Goal: Task Accomplishment & Management: Complete application form

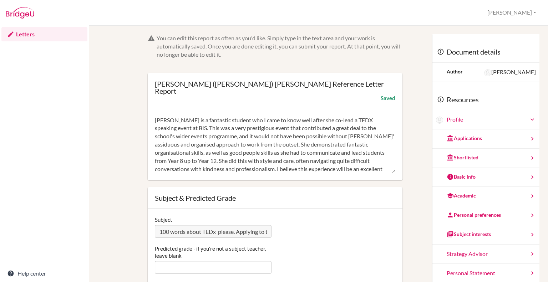
click at [251, 121] on textarea "[PERSON_NAME] is a fantastic student who I came to know well after she co-lead …" at bounding box center [275, 144] width 241 height 57
click at [379, 161] on textarea "[PERSON_NAME] is a fantastic student who I came to know well after she co-lead …" at bounding box center [275, 144] width 241 height 57
click at [179, 132] on textarea "[PERSON_NAME] is a fantastic student who I came to know well after she co-lead …" at bounding box center [275, 144] width 241 height 57
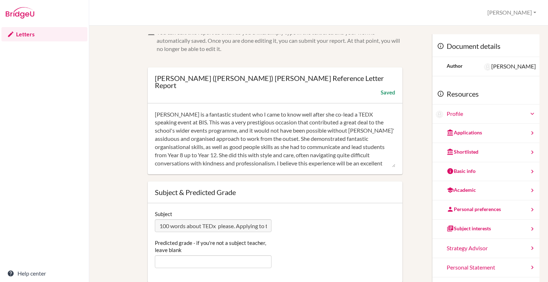
scroll to position [6, 0]
drag, startPoint x: 254, startPoint y: 140, endPoint x: 222, endPoint y: 142, distance: 32.2
click at [222, 142] on textarea "[PERSON_NAME] is a fantastic student who I came to know well after she co-lead …" at bounding box center [275, 139] width 241 height 57
click at [257, 142] on textarea "[PERSON_NAME] is a fantastic student who I came to know well after she co-lead …" at bounding box center [275, 139] width 241 height 57
click at [285, 139] on textarea "[PERSON_NAME] is a fantastic student who I came to know well after she co-lead …" at bounding box center [275, 139] width 241 height 57
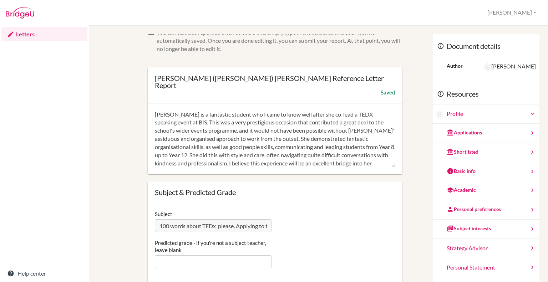
click at [365, 157] on textarea "[PERSON_NAME] is a fantastic student who I came to know well after she co-lead …" at bounding box center [275, 139] width 241 height 57
click at [207, 147] on textarea "[PERSON_NAME] is a fantastic student who I came to know well after she co-lead …" at bounding box center [275, 139] width 241 height 57
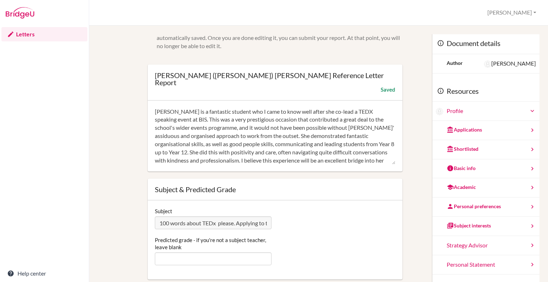
scroll to position [9, 0]
click at [377, 154] on textarea "[PERSON_NAME] is a fantastic student who I came to know well after she co-lead …" at bounding box center [275, 135] width 241 height 57
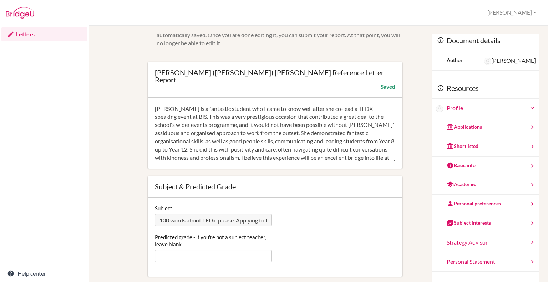
scroll to position [7, 0]
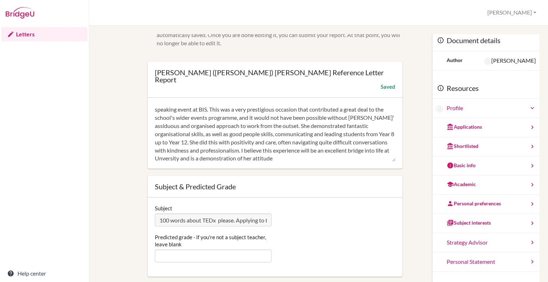
click at [318, 153] on textarea "Alexis is a fantastic student who I came to know well after she co-lead a TEDX …" at bounding box center [275, 133] width 241 height 57
click at [367, 149] on textarea "Alexis is a fantastic student who I came to know well after she co-lead a TEDX …" at bounding box center [275, 133] width 241 height 57
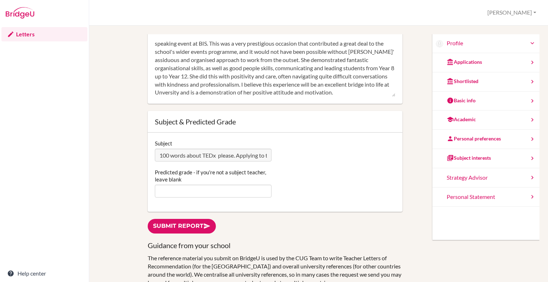
scroll to position [79, 0]
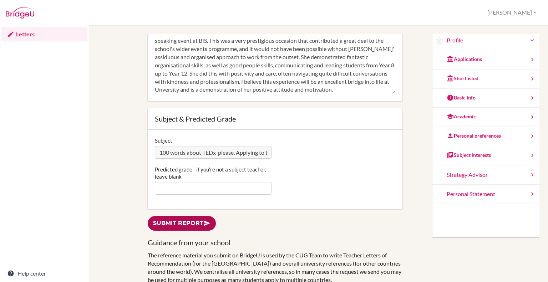
type textarea "Alexis is a fantastic student who I came to know well after she co-lead a TEDX …"
click at [160, 216] on link "Submit report" at bounding box center [182, 223] width 68 height 15
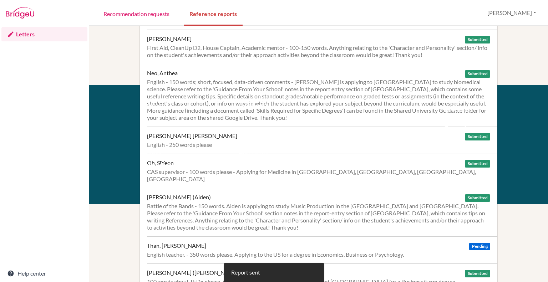
scroll to position [232, 0]
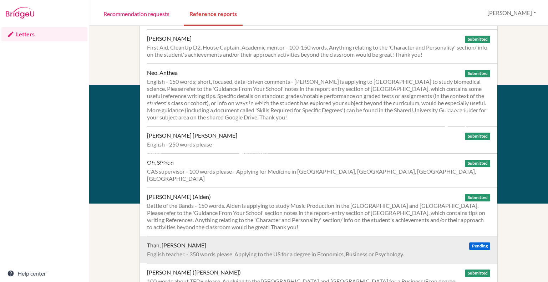
click at [247, 241] on div "Than, Trong Dan Thy Pending English teacher. - 350 words please. Applying to th…" at bounding box center [322, 249] width 351 height 27
click at [273, 251] on div "English teacher. - 350 words please. Applying to the US for a degree in Economi…" at bounding box center [318, 254] width 343 height 7
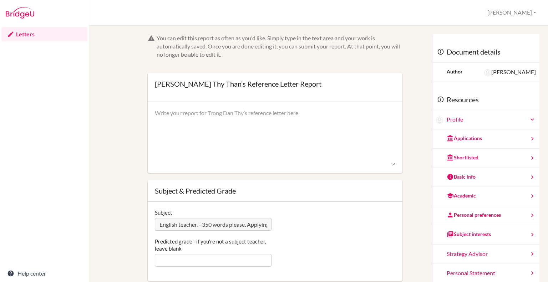
click at [200, 129] on textarea at bounding box center [275, 137] width 241 height 57
type textarea "Thy"
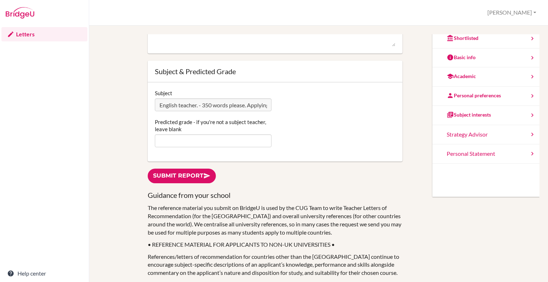
scroll to position [119, 0]
click at [188, 138] on input "Predicted grade - if you're not a subject teacher, leave blank" at bounding box center [213, 141] width 117 height 13
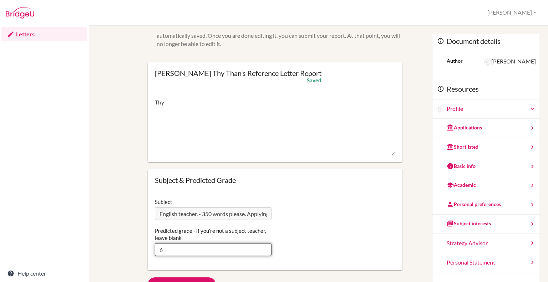
scroll to position [1, 0]
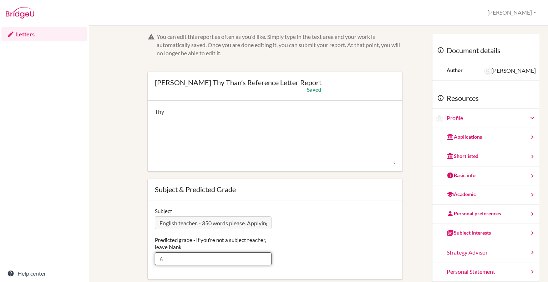
type input "6"
click at [185, 114] on textarea "Thy" at bounding box center [275, 136] width 241 height 57
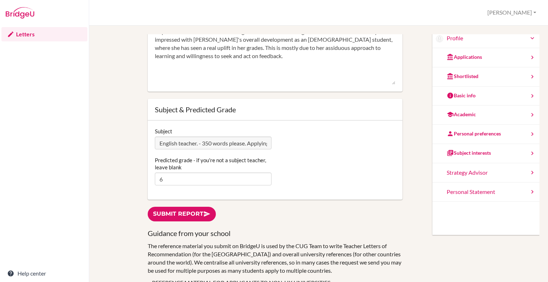
scroll to position [43, 0]
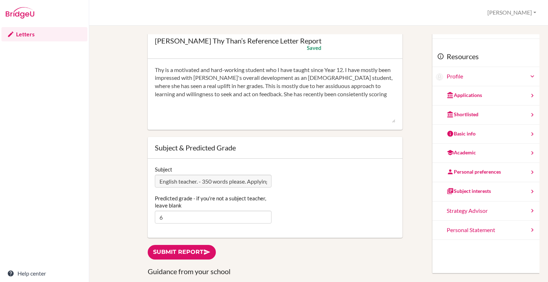
click at [327, 96] on textarea "Thy" at bounding box center [275, 94] width 241 height 57
drag, startPoint x: 272, startPoint y: 94, endPoint x: 253, endPoint y: 92, distance: 19.4
click at [253, 92] on textarea "Thy" at bounding box center [275, 94] width 241 height 57
drag, startPoint x: 256, startPoint y: 103, endPoint x: 200, endPoint y: 105, distance: 56.1
click at [200, 105] on textarea "Thy" at bounding box center [275, 94] width 241 height 57
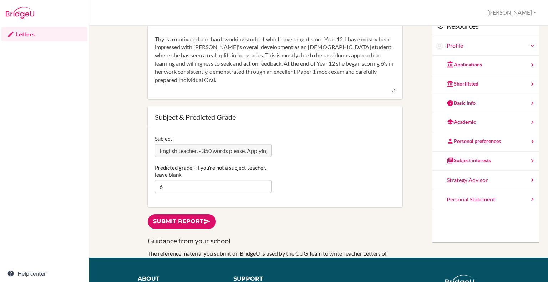
scroll to position [0, 0]
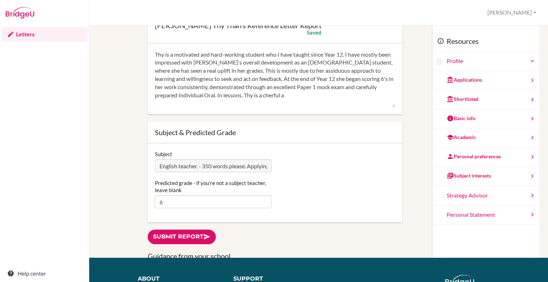
click at [272, 96] on textarea "Thy" at bounding box center [275, 79] width 241 height 57
click at [294, 95] on textarea "Thy" at bounding box center [275, 79] width 241 height 57
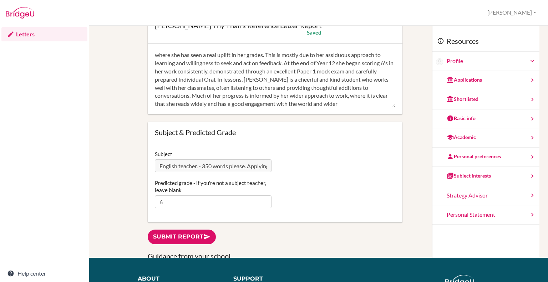
scroll to position [16, 0]
drag, startPoint x: 339, startPoint y: 104, endPoint x: 302, endPoint y: 105, distance: 36.5
click at [302, 105] on textarea "Thy" at bounding box center [275, 79] width 241 height 57
click at [324, 105] on textarea "Thy" at bounding box center [275, 79] width 241 height 57
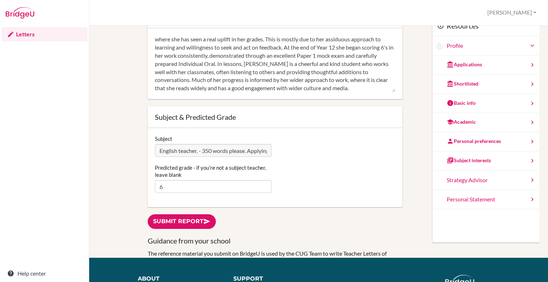
scroll to position [16, 0]
click at [324, 103] on form "You can edit this report as often as you'd like. Simply type in the text area a…" at bounding box center [275, 83] width 255 height 247
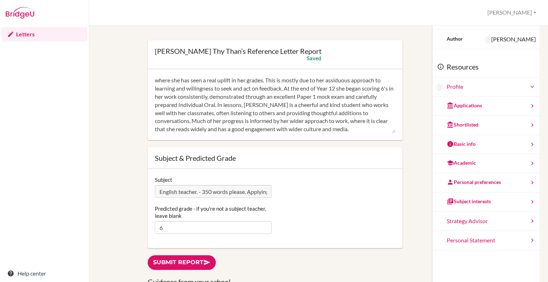
scroll to position [23, 0]
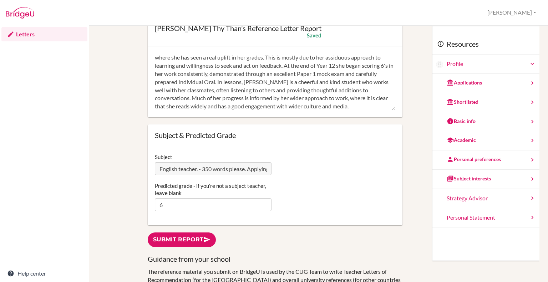
click at [370, 107] on textarea "Thy" at bounding box center [275, 82] width 241 height 57
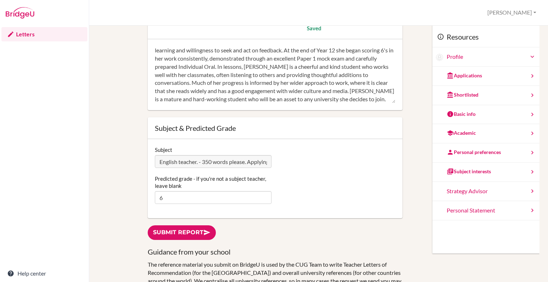
scroll to position [32, 0]
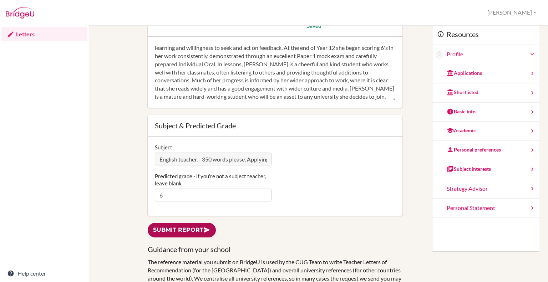
type textarea "Thy is a motivated and hard-working student who I have taught since Year 12. I …"
click at [185, 231] on link "Submit report" at bounding box center [182, 230] width 68 height 15
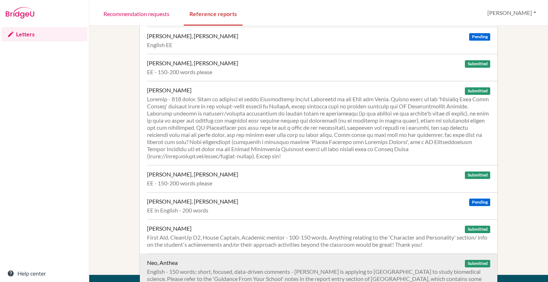
scroll to position [39, 0]
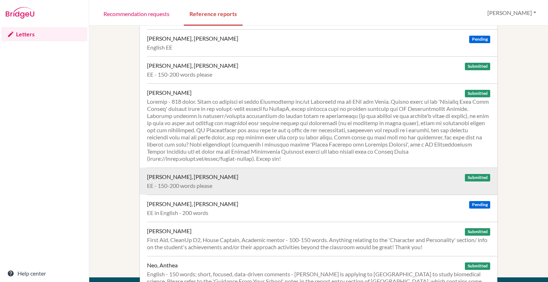
click at [201, 183] on div "EE - 150-200 words please" at bounding box center [318, 185] width 343 height 7
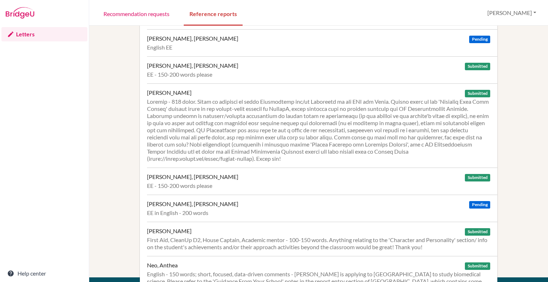
scroll to position [0, 0]
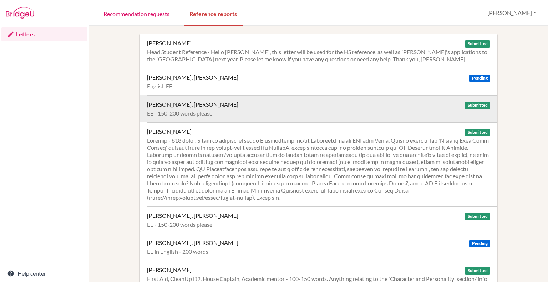
click at [207, 107] on div "[PERSON_NAME], [PERSON_NAME]" at bounding box center [192, 104] width 91 height 7
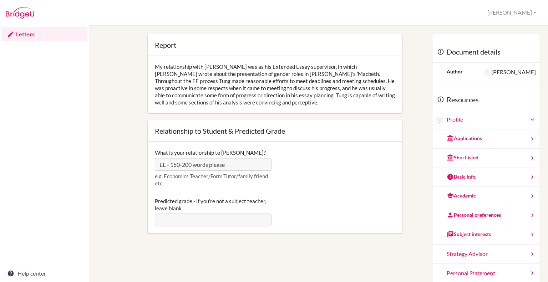
click at [149, 165] on div "What is your relationship to [PERSON_NAME]? EE - 150-200 words please e.g. Econ…" at bounding box center [275, 188] width 255 height 92
